Goal: Transaction & Acquisition: Purchase product/service

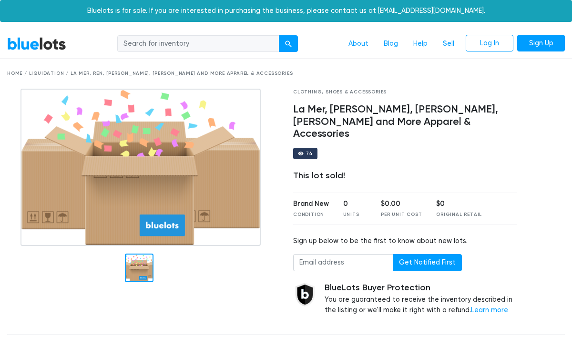
click at [49, 74] on div "Home / Liquidation / La Mer, REN, [PERSON_NAME], [PERSON_NAME] and More Apparel…" at bounding box center [285, 73] width 557 height 7
click at [43, 47] on link "BlueLots" at bounding box center [36, 44] width 59 height 14
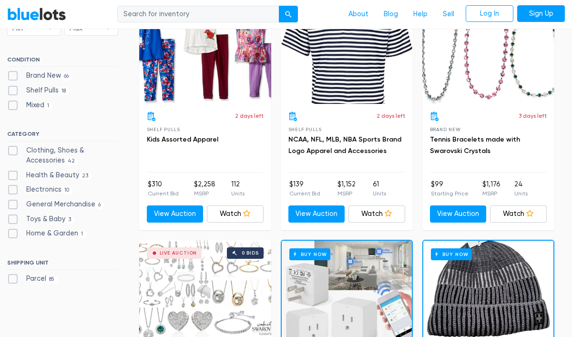
scroll to position [327, 0]
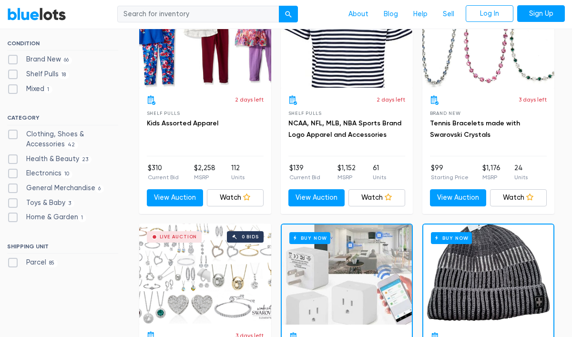
click at [10, 137] on label "Clothing, Shoes & Accessories 42" at bounding box center [62, 139] width 111 height 20
click at [10, 135] on Accessories"] "Clothing, Shoes & Accessories 42" at bounding box center [10, 132] width 6 height 6
checkbox Accessories"] "true"
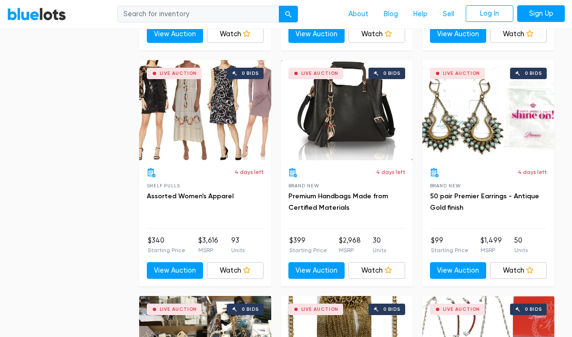
scroll to position [2391, 0]
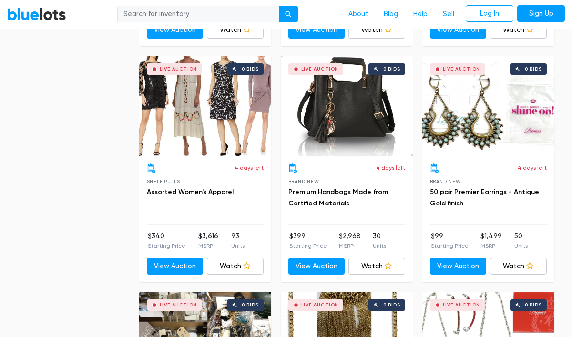
click at [231, 121] on div "Live Auction 0 bids" at bounding box center [205, 106] width 132 height 100
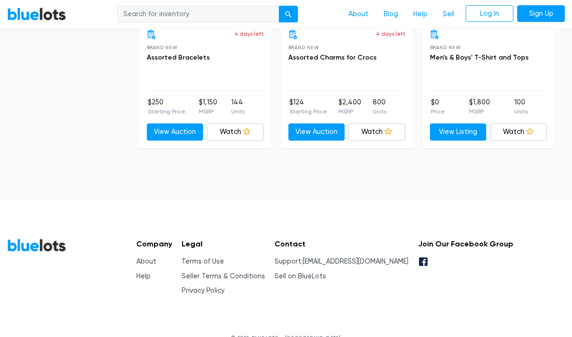
scroll to position [3946, 0]
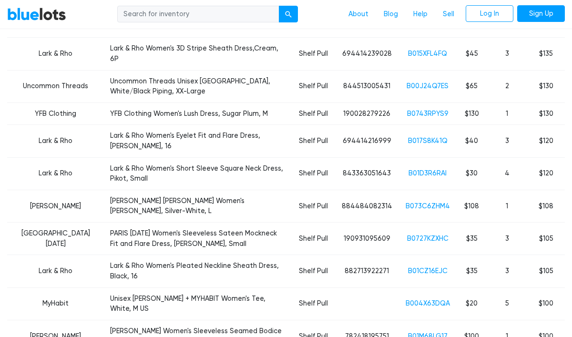
scroll to position [550, 0]
